Goal: Information Seeking & Learning: Learn about a topic

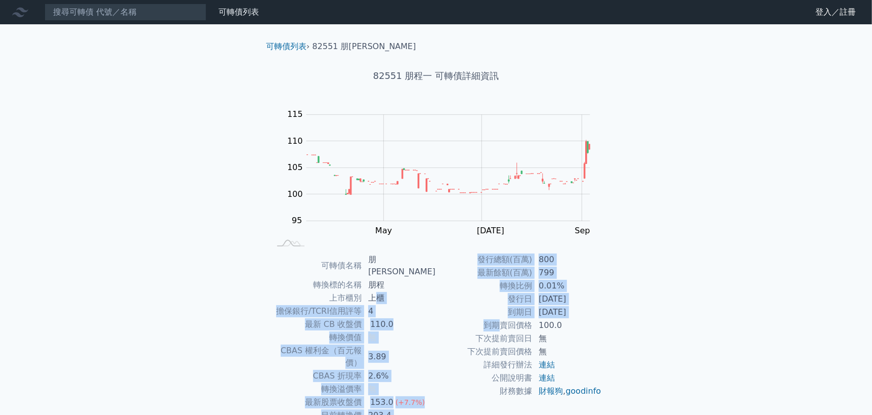
click at [541, 291] on td "0.01%" at bounding box center [567, 285] width 69 height 13
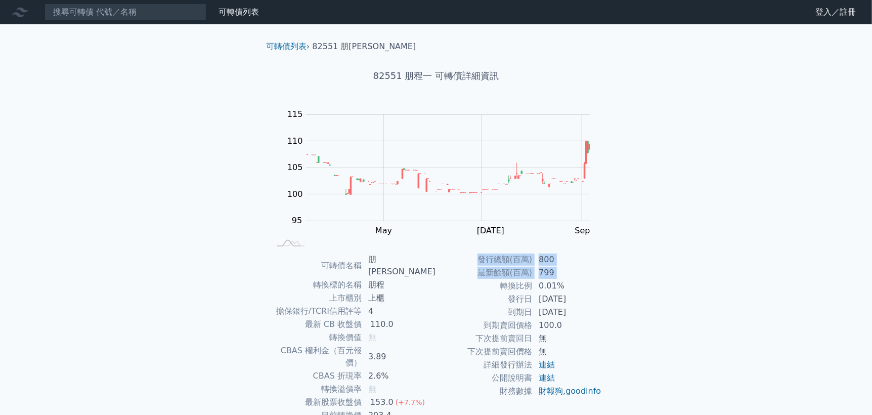
drag, startPoint x: 500, startPoint y: 284, endPoint x: 624, endPoint y: 335, distance: 134.5
click at [624, 335] on div "可轉債列表 › 82551 朋程一 82551 朋程一 可轉債詳細資訊 Zoom Out 104 94 96 98 100 120 115 110 105 9…" at bounding box center [436, 258] width 388 height 468
click at [575, 335] on td "無" at bounding box center [567, 338] width 69 height 13
drag, startPoint x: 351, startPoint y: 355, endPoint x: 403, endPoint y: 364, distance: 52.5
click at [403, 361] on tbody "可轉債名稱 朋程一 轉換標的名稱 朋程 上市櫃別 上櫃 擔保銀行/TCRI信用評等 4 最新 CB 收盤價 110.0 轉換價值 無 CBAS 權利金（百元報…" at bounding box center [353, 350] width 166 height 195
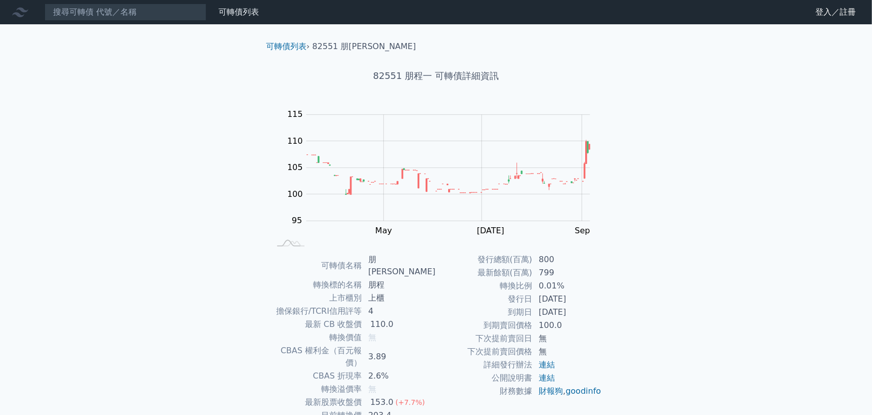
drag, startPoint x: 337, startPoint y: 385, endPoint x: 396, endPoint y: 387, distance: 58.2
click at [396, 409] on tr "目前轉換價 203.4" at bounding box center [353, 415] width 166 height 13
click at [412, 409] on td "203.4" at bounding box center [399, 415] width 74 height 13
drag, startPoint x: 324, startPoint y: 389, endPoint x: 384, endPoint y: 389, distance: 59.7
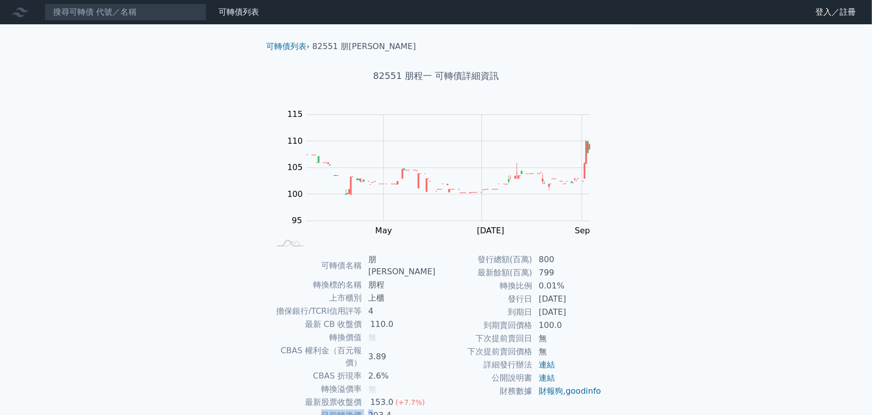
click at [384, 409] on tr "目前轉換價 203.4" at bounding box center [353, 415] width 166 height 13
click at [350, 304] on td "擔保銀行/TCRI信用評等" at bounding box center [316, 310] width 92 height 13
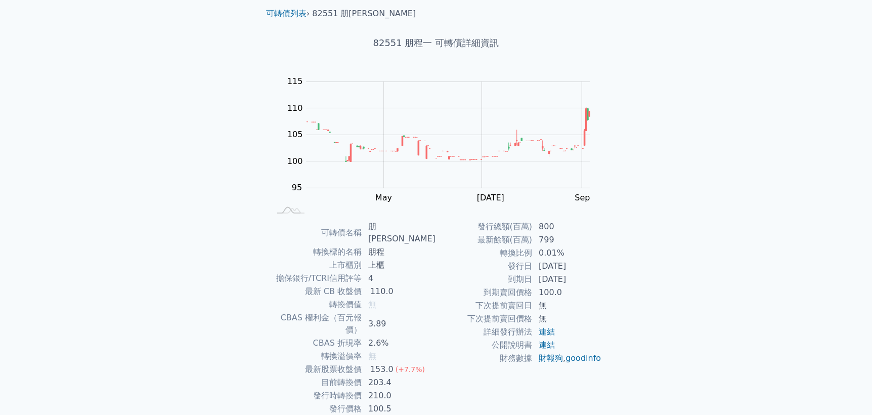
scroll to position [50, 0]
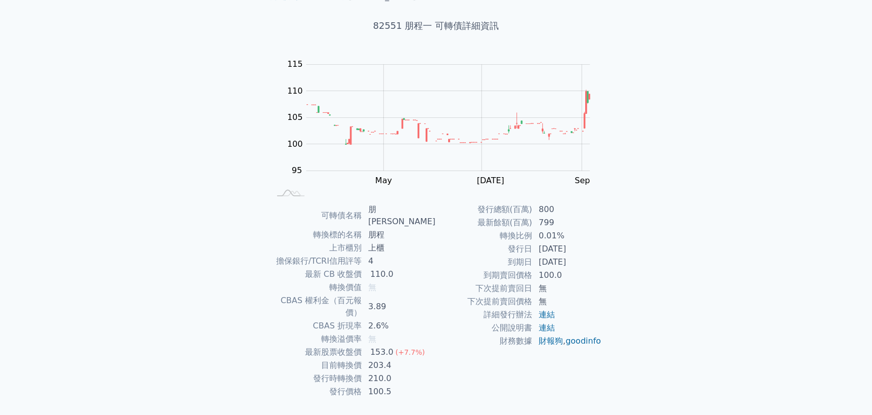
drag, startPoint x: 306, startPoint y: 283, endPoint x: 402, endPoint y: 303, distance: 98.2
click at [402, 303] on tbody "可轉債名稱 朋程一 轉換標的名稱 朋程 上市櫃別 上櫃 擔保銀行/TCRI信用評等 4 最新 CB 收盤價 110.0 轉換價值 無 CBAS 權利金（百元報…" at bounding box center [353, 300] width 166 height 195
drag, startPoint x: 352, startPoint y: 277, endPoint x: 381, endPoint y: 300, distance: 37.1
click at [381, 300] on tbody "可轉債名稱 朋程一 轉換標的名稱 朋程 上市櫃別 上櫃 擔保銀行/TCRI信用評等 4 最新 CB 收盤價 110.0 轉換價值 無 CBAS 權利金（百元報…" at bounding box center [353, 300] width 166 height 195
drag, startPoint x: 382, startPoint y: 321, endPoint x: 348, endPoint y: 312, distance: 34.7
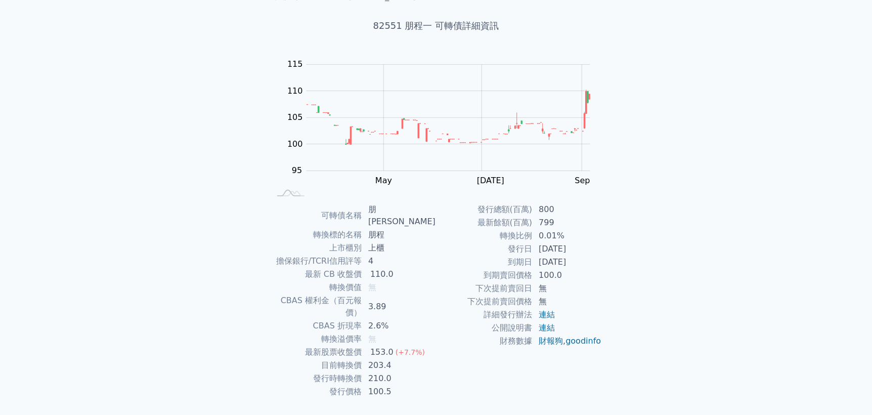
click at [381, 346] on div "153.0" at bounding box center [381, 352] width 27 height 12
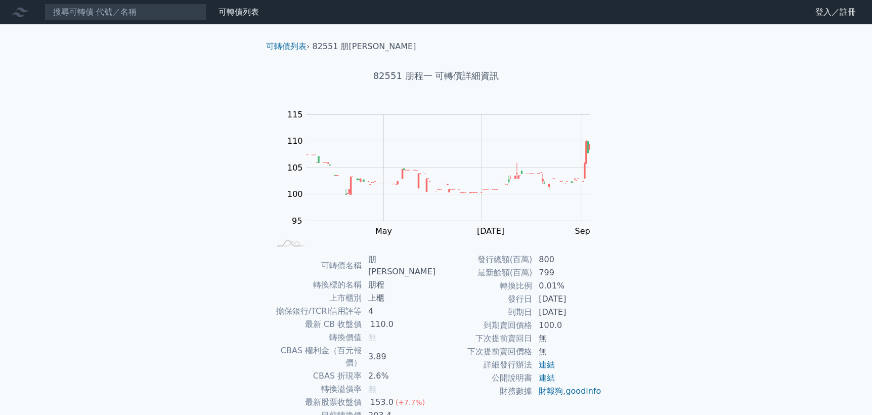
scroll to position [50, 0]
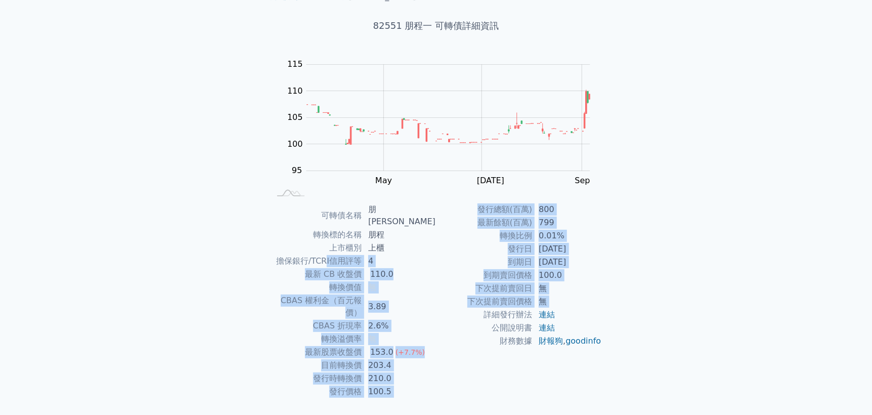
drag, startPoint x: 331, startPoint y: 244, endPoint x: 437, endPoint y: 311, distance: 124.8
click at [437, 311] on div "可轉債名稱 朋程一 轉換標的名稱 朋程 上市櫃別 上櫃 擔保銀行/TCRI信用評等 4 最新 CB 收盤價 110.0 轉換價值 無 CBAS 權利金（百元報…" at bounding box center [436, 300] width 356 height 195
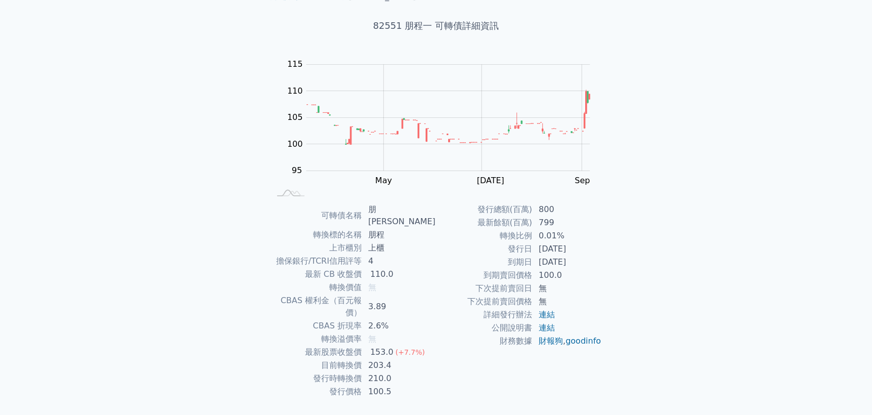
drag, startPoint x: 437, startPoint y: 323, endPoint x: 412, endPoint y: 314, distance: 26.1
click at [431, 322] on div "可轉債名稱 朋程一 轉換標的名稱 朋程 上市櫃別 上櫃 擔保銀行/TCRI信用評等 4 最新 CB 收盤價 110.0 轉換價值 無 CBAS 權利金（百元報…" at bounding box center [436, 300] width 356 height 195
drag, startPoint x: 350, startPoint y: 306, endPoint x: 409, endPoint y: 326, distance: 62.9
click at [405, 325] on tbody "可轉債名稱 朋程一 轉換標的名稱 朋程 上市櫃別 上櫃 擔保銀行/TCRI信用評等 4 最新 CB 收盤價 110.0 轉換價值 無 CBAS 權利金（百元報…" at bounding box center [353, 300] width 166 height 195
drag, startPoint x: 353, startPoint y: 266, endPoint x: 333, endPoint y: 275, distance: 21.5
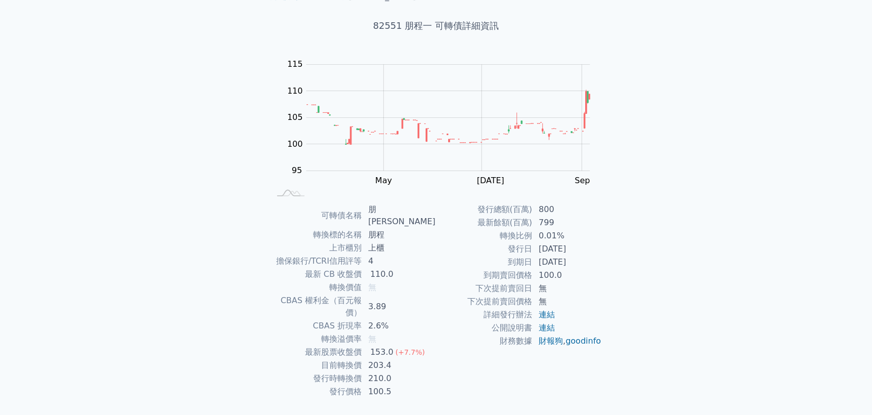
click at [353, 268] on tbody "可轉債名稱 朋程一 轉換標的名稱 朋程 上市櫃別 上櫃 擔保銀行/TCRI信用評等 4 最新 CB 收盤價 110.0 轉換價值 無 CBAS 權利金（百元報…" at bounding box center [353, 300] width 166 height 195
click at [432, 294] on td "3.89" at bounding box center [399, 306] width 74 height 25
drag, startPoint x: 331, startPoint y: 255, endPoint x: 416, endPoint y: 285, distance: 89.8
click at [416, 285] on tbody "可轉債名稱 朋程一 轉換標的名稱 朋程 上市櫃別 上櫃 擔保銀行/TCRI信用評等 4 最新 CB 收盤價 110.0 轉換價值 無 CBAS 權利金（百元報…" at bounding box center [353, 300] width 166 height 195
click at [458, 315] on td "詳細發行辦法" at bounding box center [484, 314] width 97 height 13
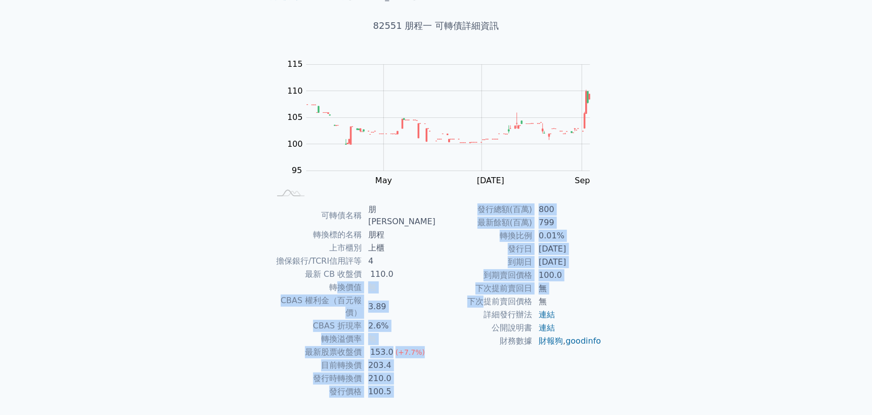
drag, startPoint x: 339, startPoint y: 272, endPoint x: 481, endPoint y: 304, distance: 145.4
click at [481, 304] on div "可轉債名稱 朋程一 轉換標的名稱 朋程 上市櫃別 上櫃 擔保銀行/TCRI信用評等 4 最新 CB 收盤價 110.0 轉換價值 無 CBAS 權利金（百元報…" at bounding box center [436, 300] width 356 height 195
